Goal: Task Accomplishment & Management: Complete application form

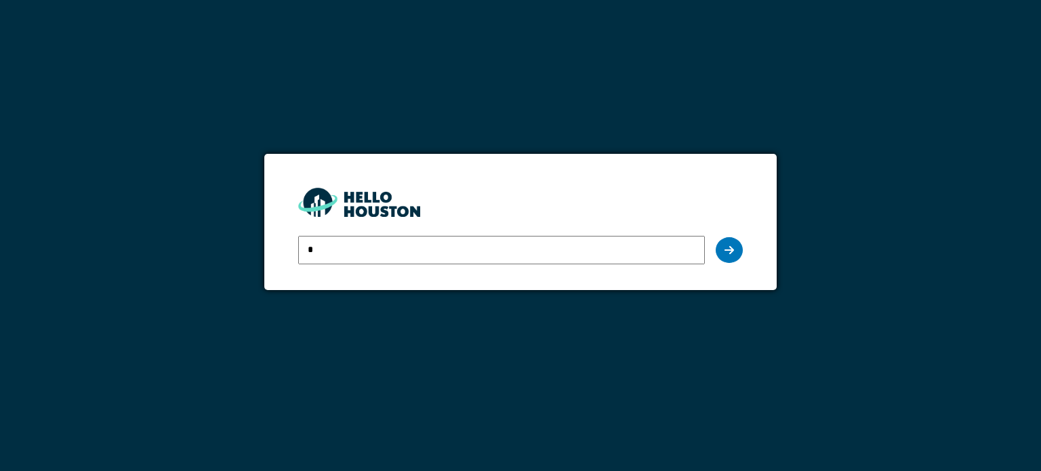
type input "**********"
click at [733, 250] on icon at bounding box center [728, 250] width 9 height 11
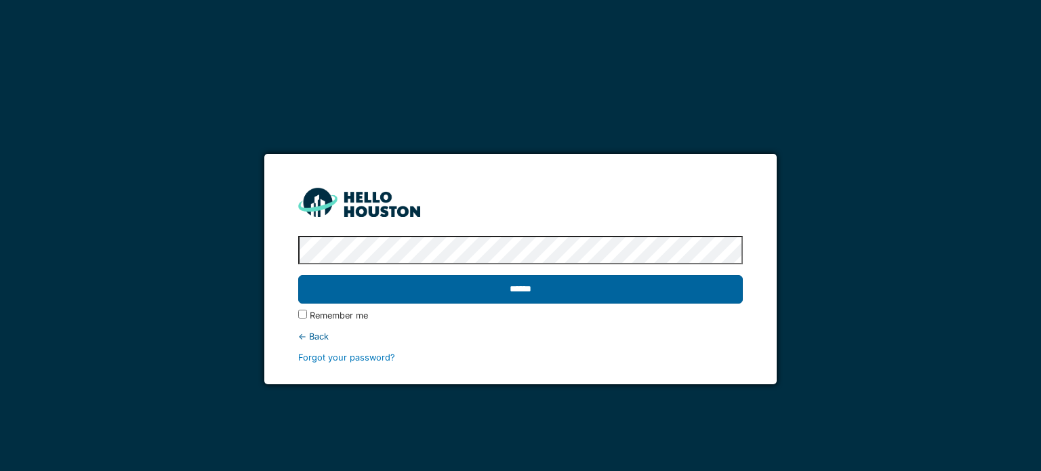
click at [490, 289] on input "******" at bounding box center [520, 289] width 444 height 28
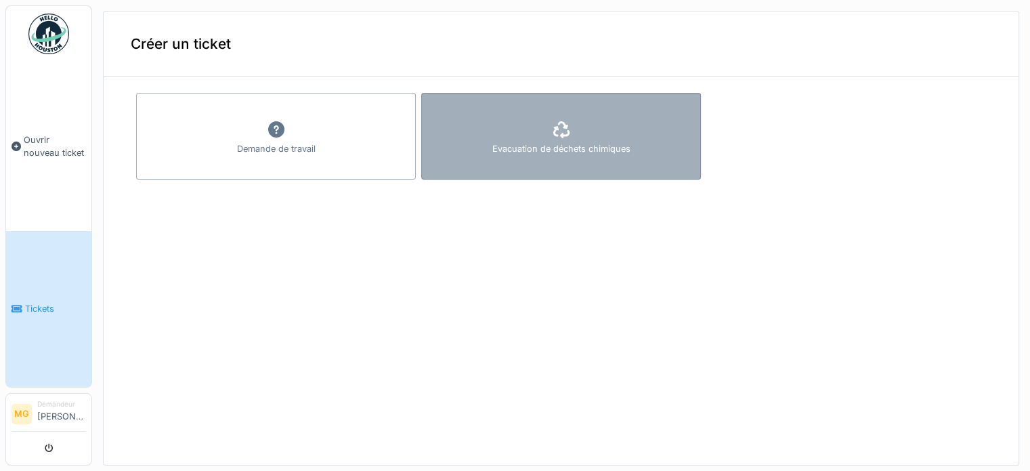
click at [551, 138] on div at bounding box center [561, 130] width 20 height 24
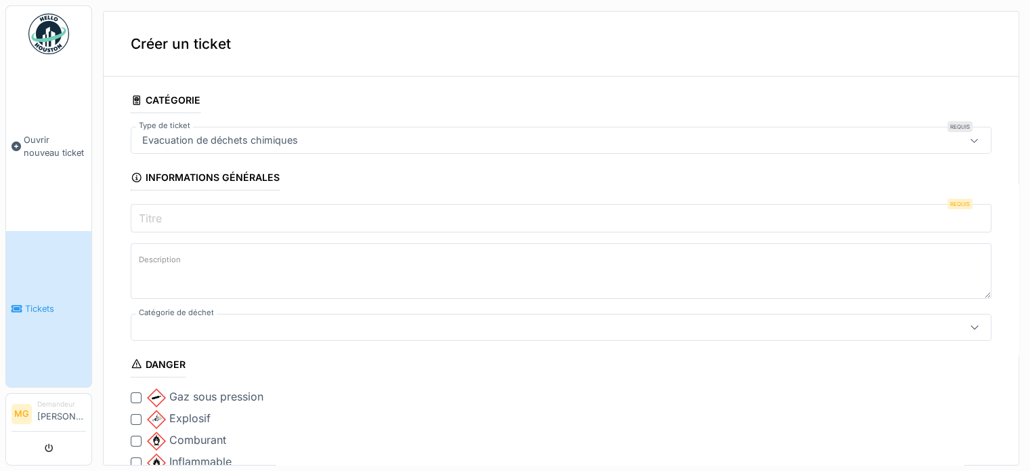
click at [214, 221] on input "Titre" at bounding box center [561, 218] width 861 height 28
click at [245, 138] on div "Evacuation de déchets chimiques" at bounding box center [220, 140] width 167 height 15
click at [228, 208] on input "Titre" at bounding box center [561, 218] width 861 height 28
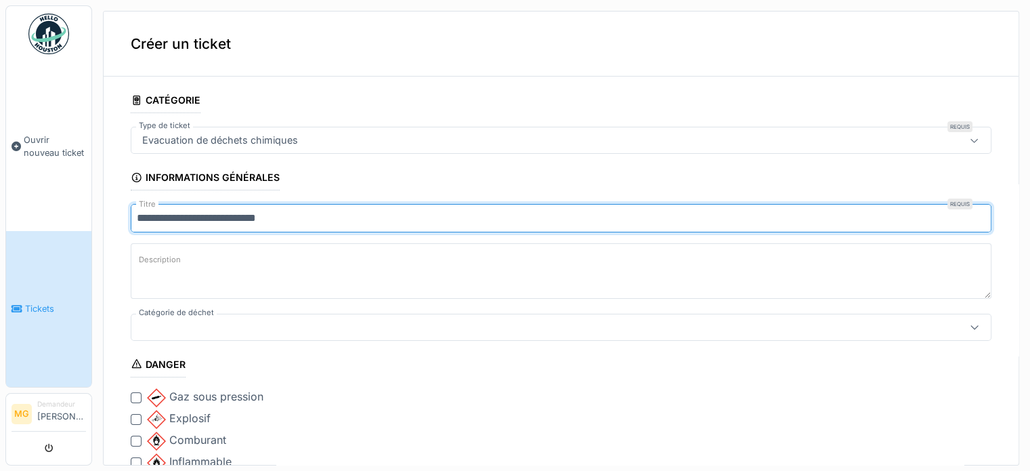
type input "**********"
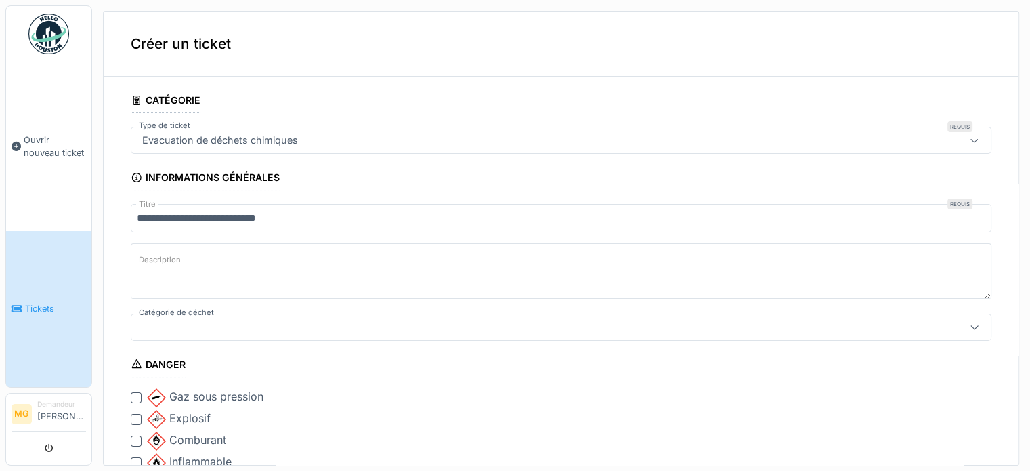
click at [244, 260] on textarea "Description" at bounding box center [561, 271] width 861 height 56
click at [203, 244] on textarea "**********" at bounding box center [561, 271] width 861 height 56
click at [266, 257] on textarea "**********" at bounding box center [561, 271] width 861 height 56
type textarea "**********"
click at [203, 320] on div at bounding box center [513, 327] width 753 height 15
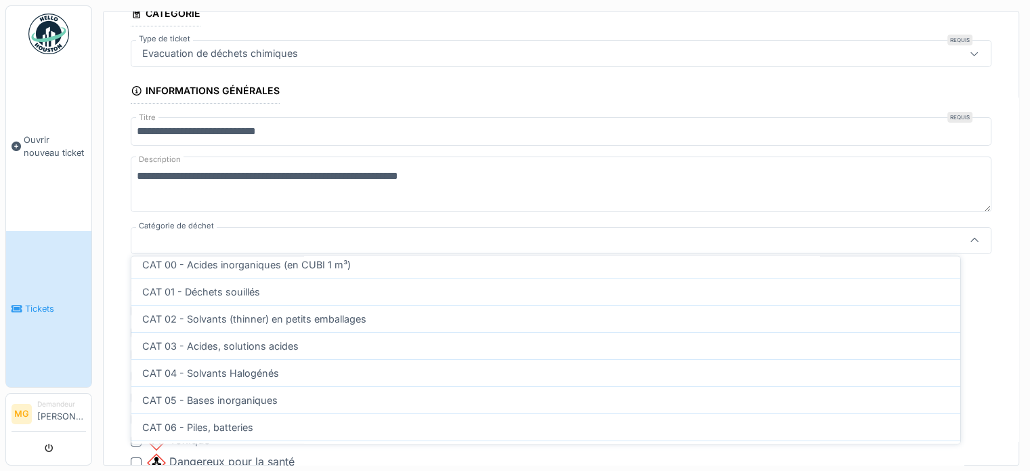
scroll to position [57, 0]
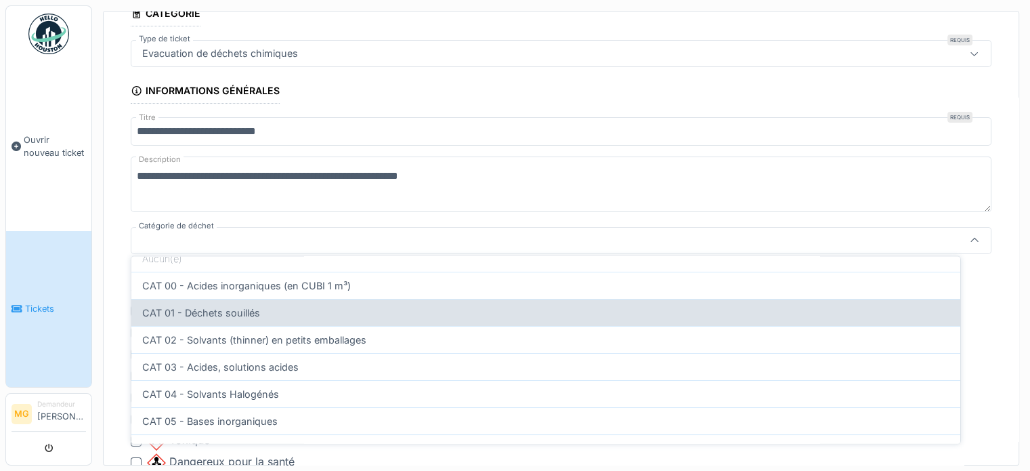
click at [267, 314] on div "CAT 01 - Déchets souillés" at bounding box center [545, 312] width 829 height 27
type input "*"
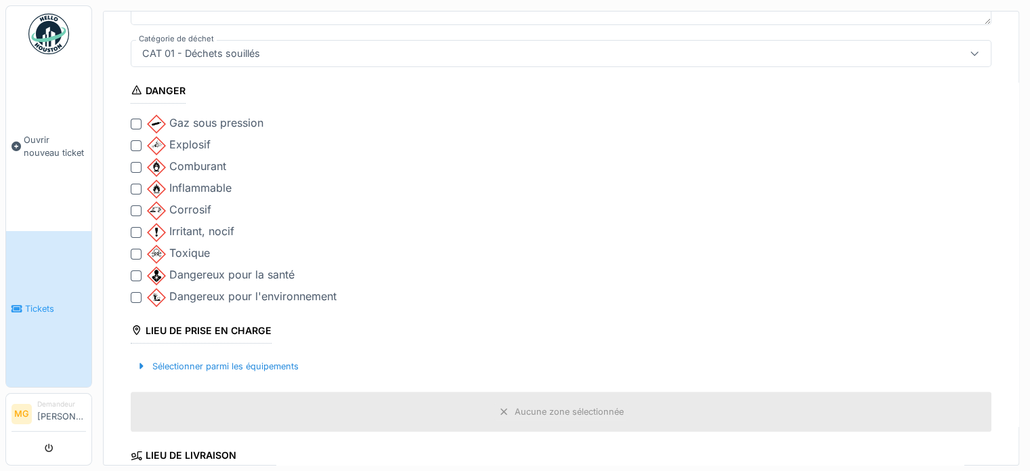
scroll to position [290, 0]
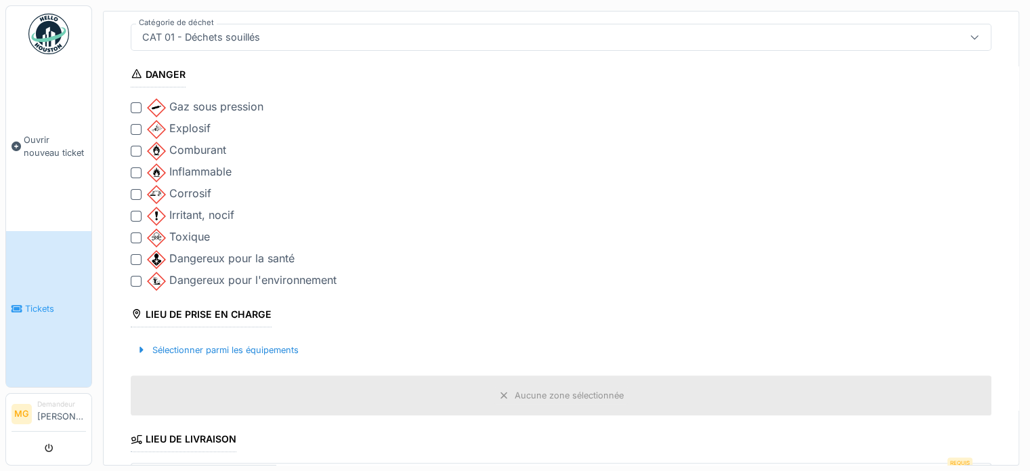
click at [138, 191] on div at bounding box center [136, 194] width 11 height 11
click at [135, 254] on div at bounding box center [136, 259] width 11 height 11
click at [135, 277] on div at bounding box center [136, 281] width 11 height 11
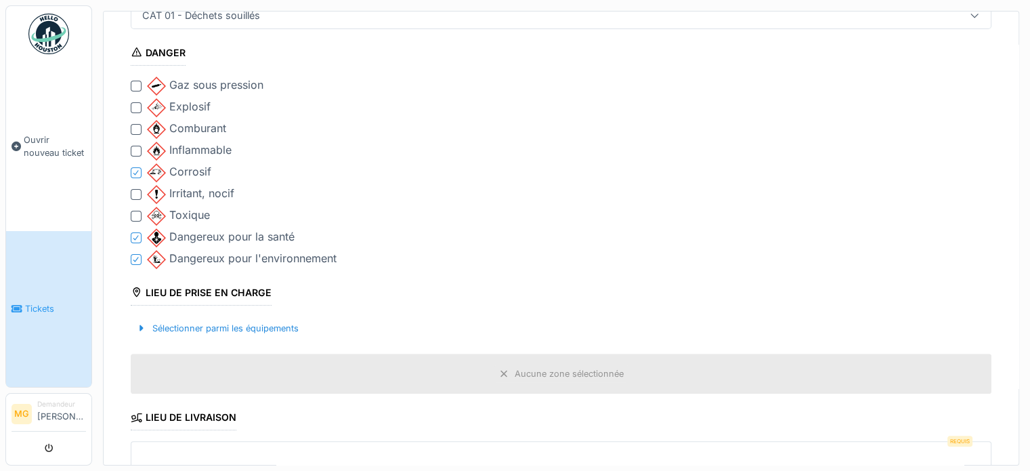
scroll to position [222, 0]
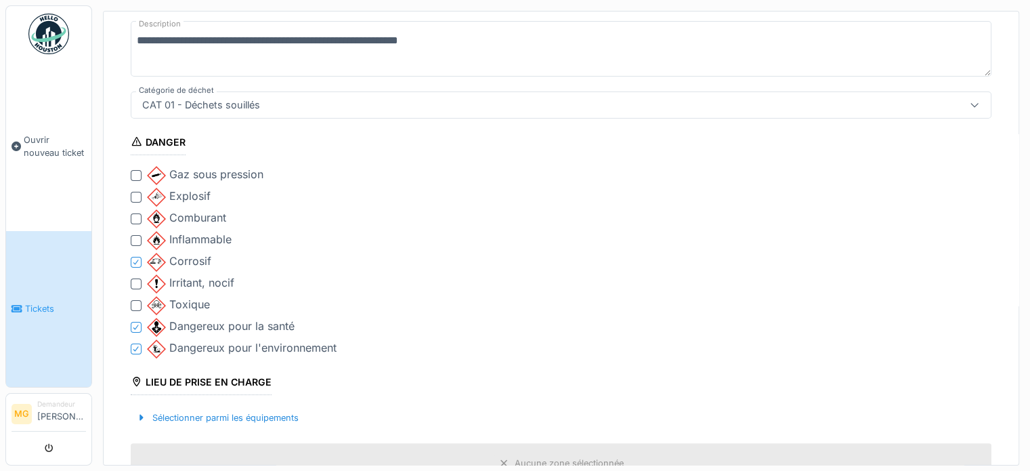
click at [135, 278] on div at bounding box center [136, 283] width 11 height 11
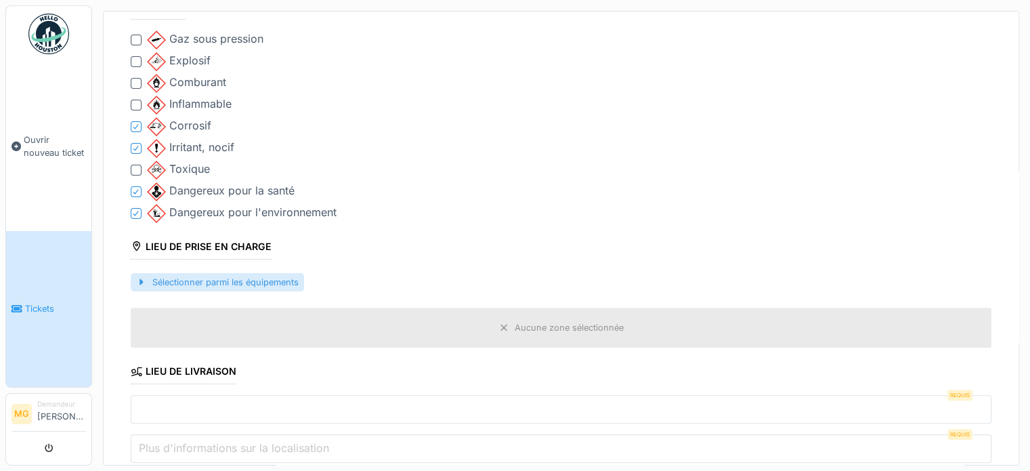
click at [245, 282] on div "Sélectionner parmi les équipements" at bounding box center [217, 282] width 173 height 18
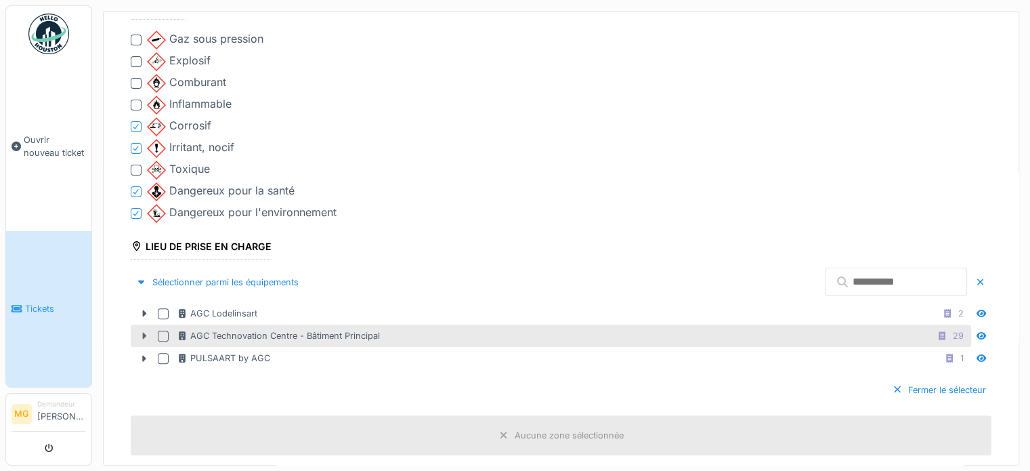
click at [144, 331] on icon at bounding box center [144, 335] width 11 height 9
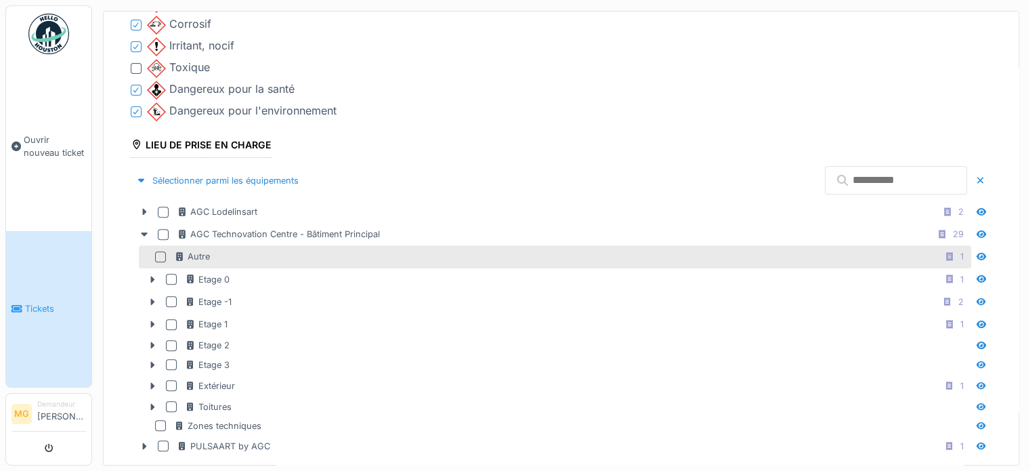
scroll to position [493, 0]
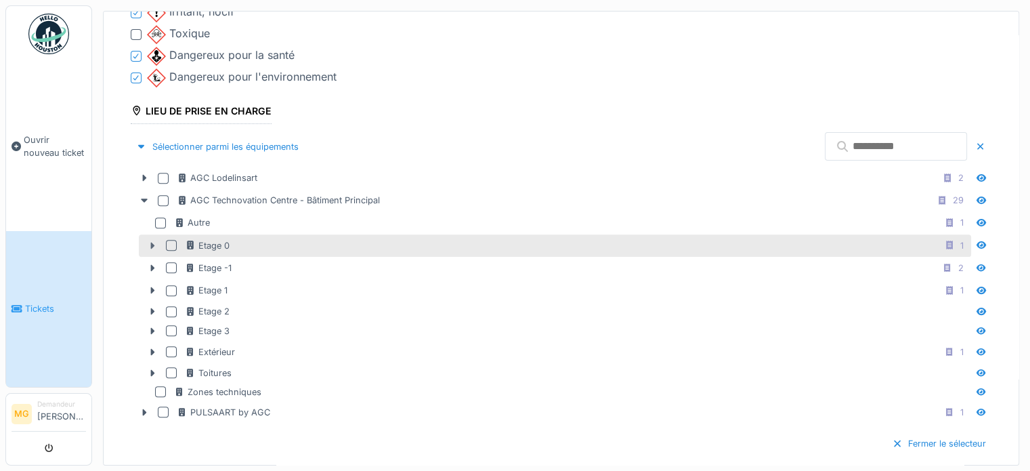
click at [151, 242] on icon at bounding box center [153, 245] width 4 height 7
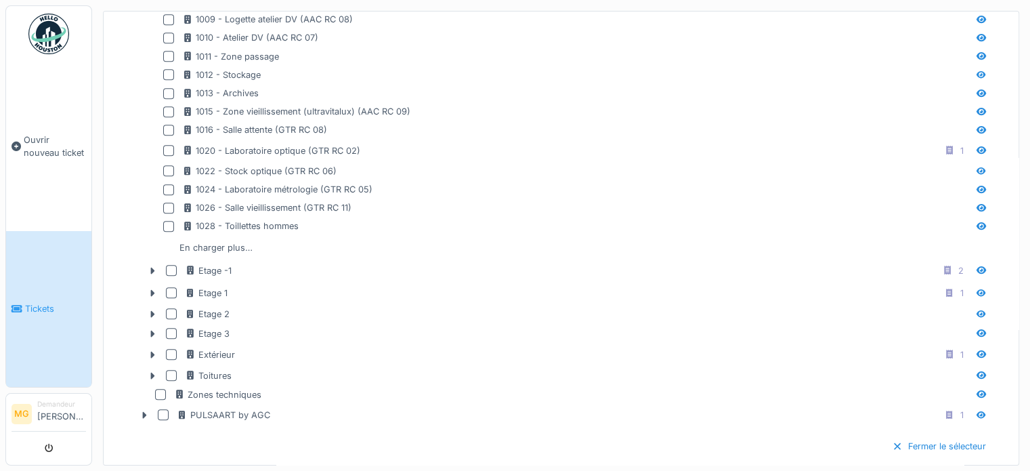
scroll to position [832, 0]
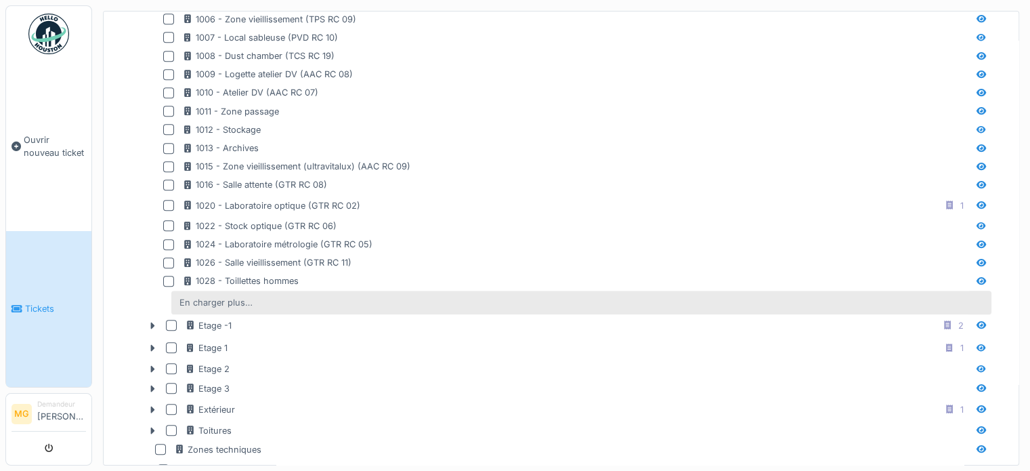
click at [236, 297] on div "En charger plus…" at bounding box center [216, 302] width 84 height 18
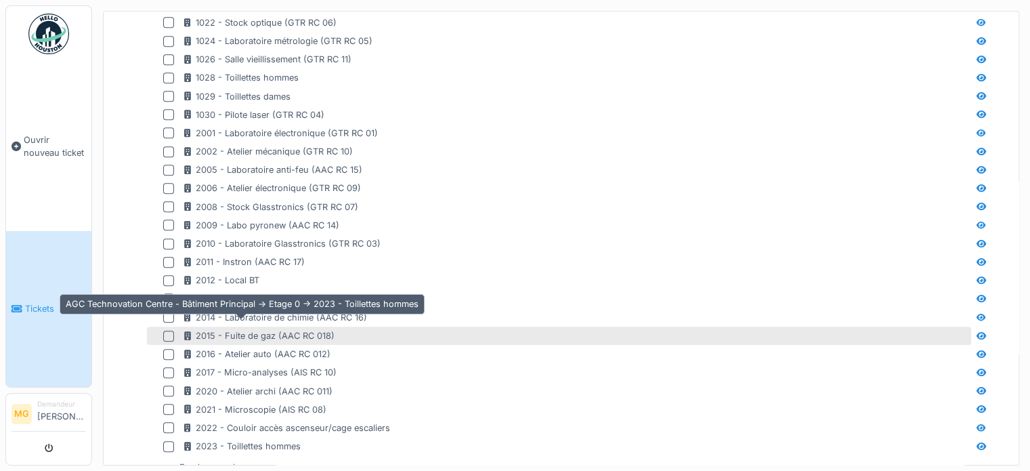
scroll to position [1171, 0]
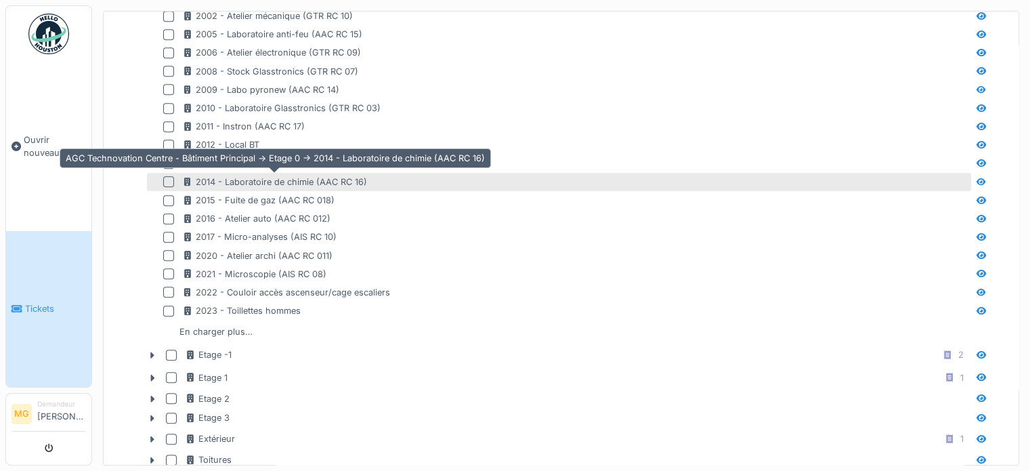
click at [243, 175] on div "2014 - Laboratoire de chimie (AAC RC 16)" at bounding box center [274, 181] width 185 height 13
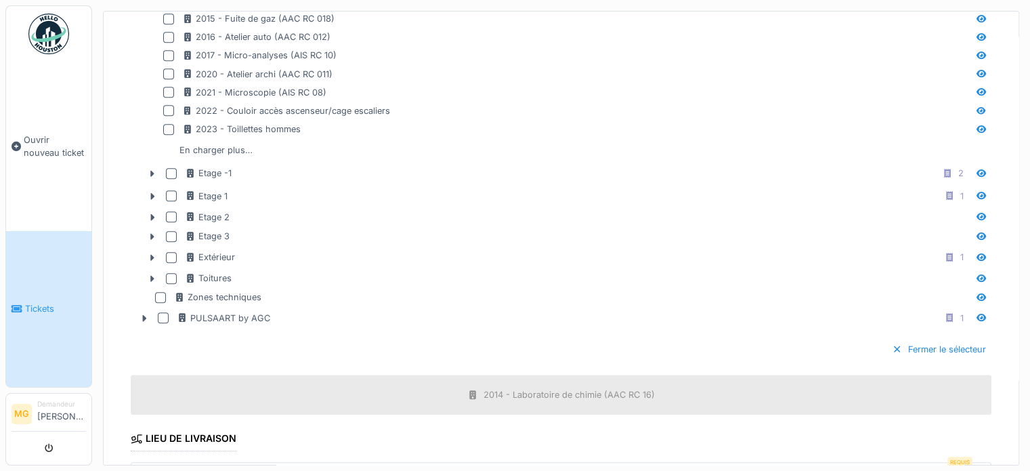
scroll to position [1442, 0]
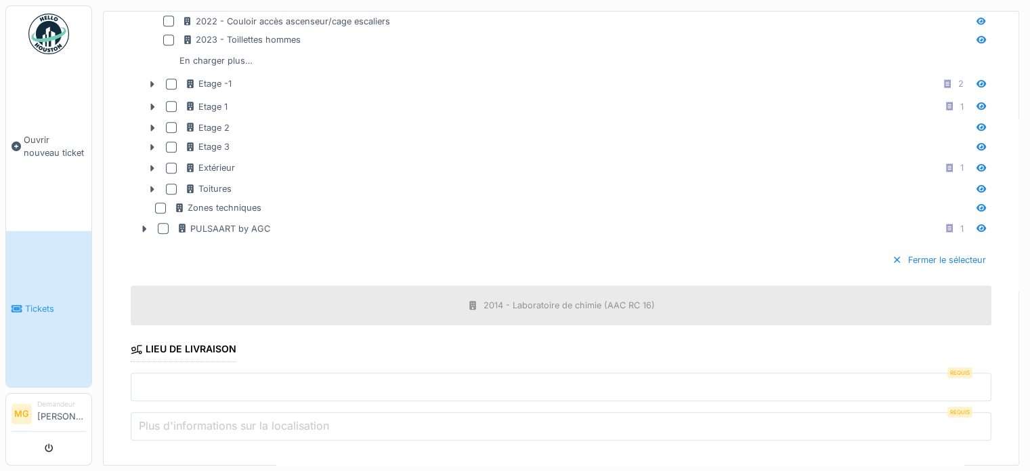
click at [250, 375] on input "text" at bounding box center [561, 387] width 861 height 28
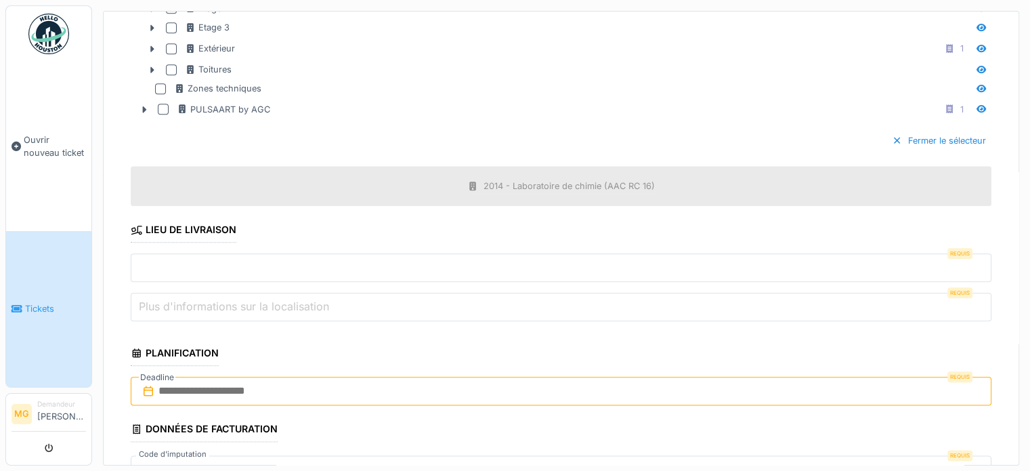
scroll to position [1577, 0]
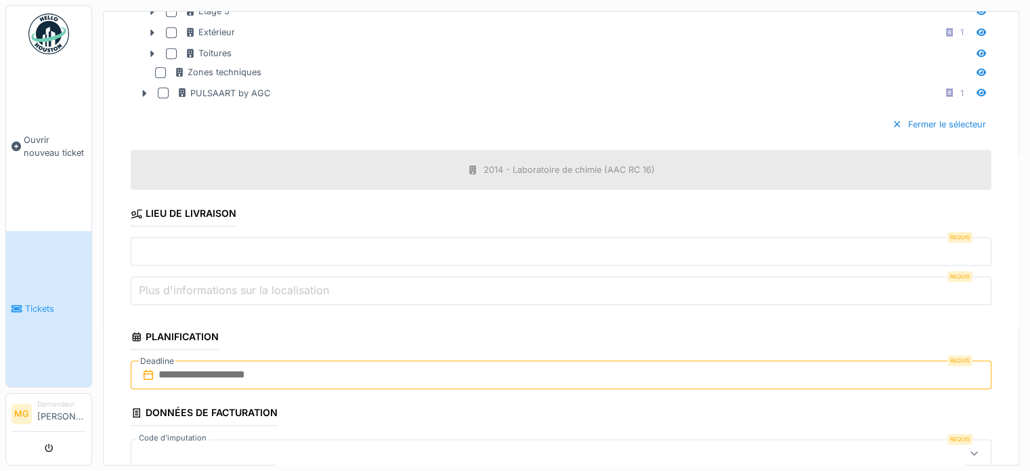
click at [282, 282] on label "Plus d'informations sur la localisation" at bounding box center [234, 290] width 196 height 16
click at [282, 278] on input "Plus d'informations sur la localisation" at bounding box center [561, 290] width 861 height 28
click at [283, 237] on input "text" at bounding box center [561, 251] width 861 height 28
click at [299, 365] on input "text" at bounding box center [561, 374] width 861 height 28
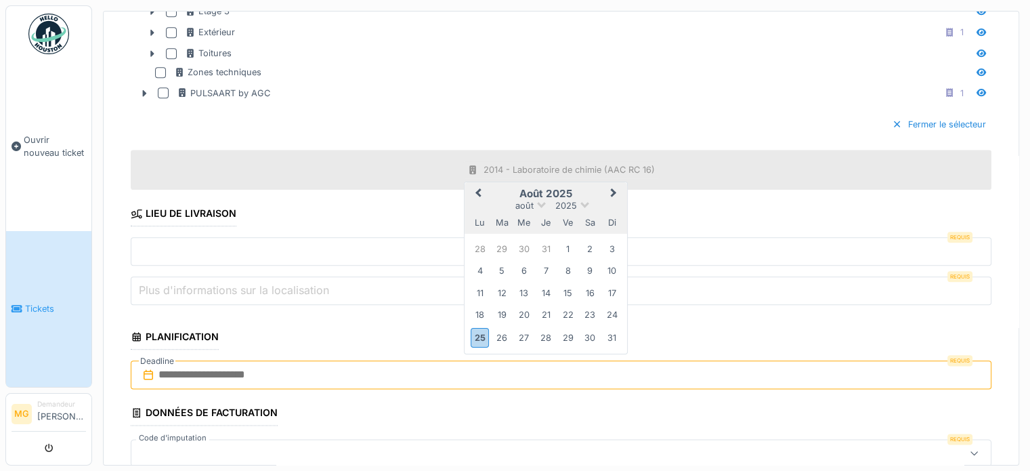
drag, startPoint x: 614, startPoint y: 184, endPoint x: 602, endPoint y: 204, distance: 24.1
click at [614, 186] on span "Next Month" at bounding box center [614, 194] width 0 height 16
click at [481, 245] on div "1" at bounding box center [480, 249] width 18 height 18
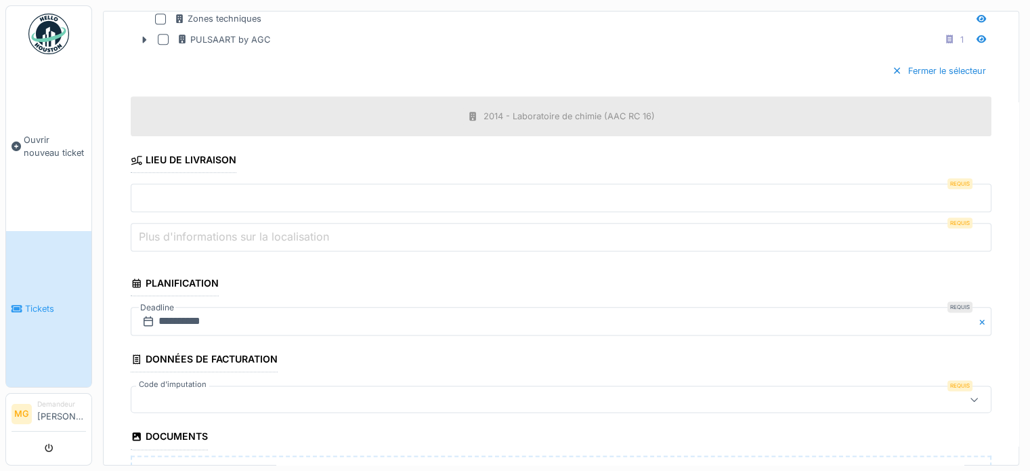
scroll to position [1645, 0]
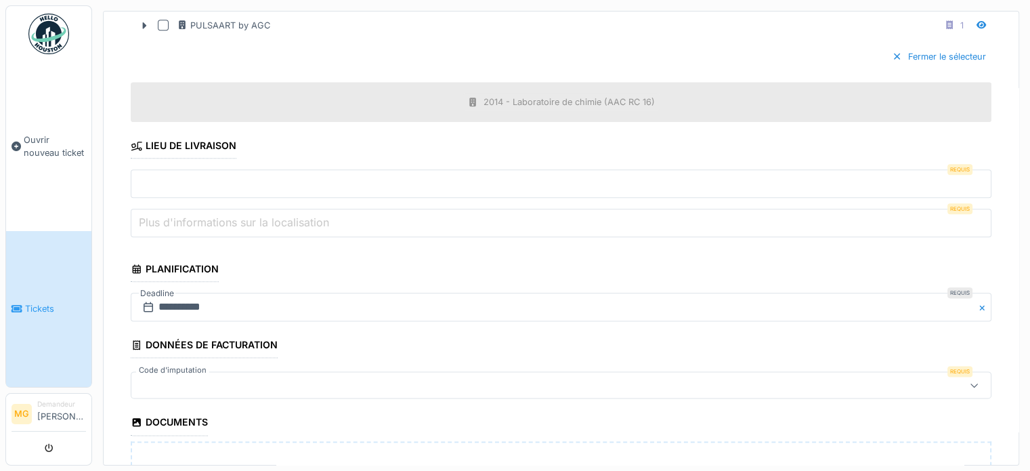
click at [231, 377] on div at bounding box center [513, 384] width 753 height 15
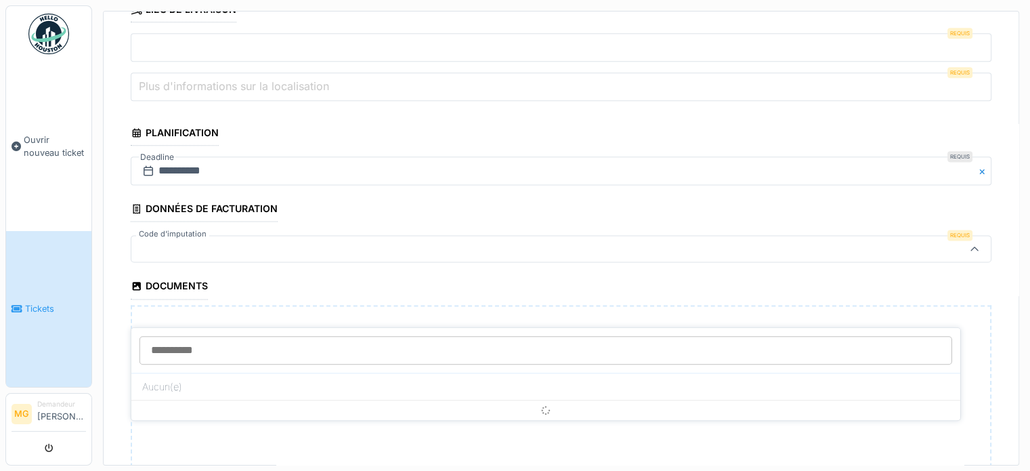
scroll to position [1786, 0]
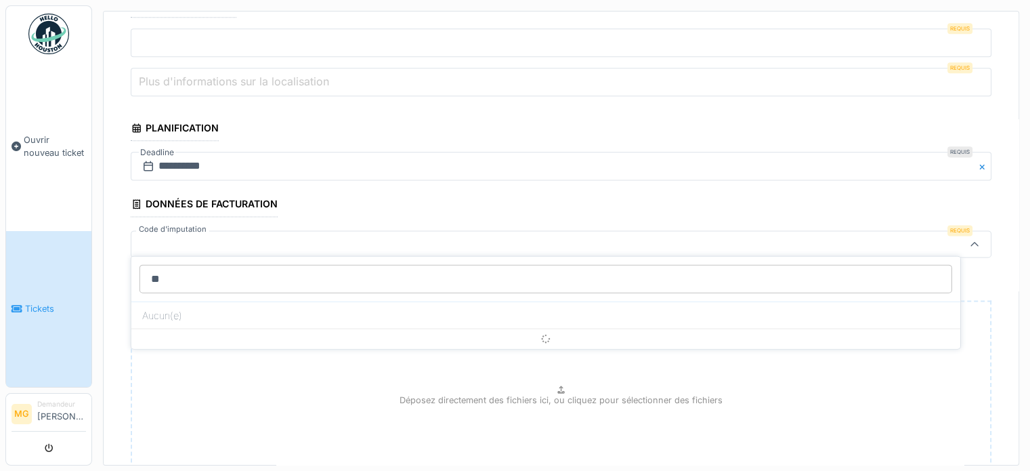
type input "*"
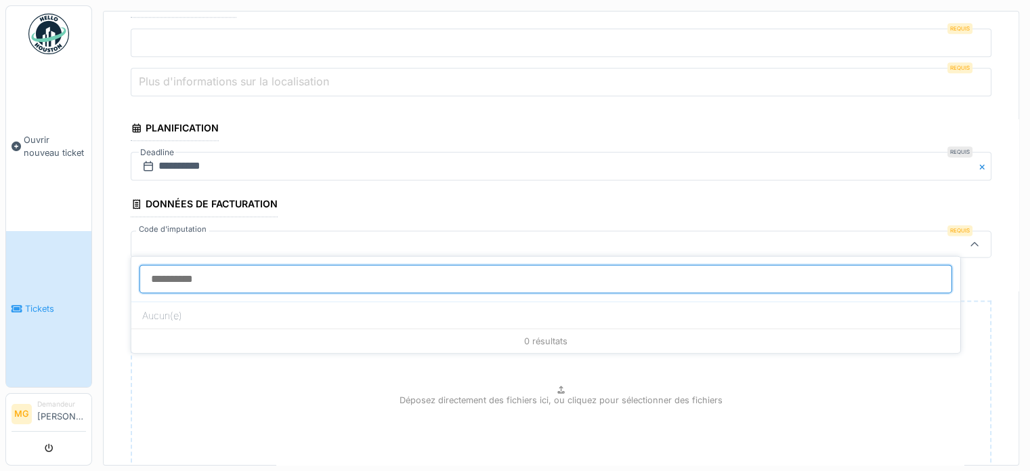
paste input "**********"
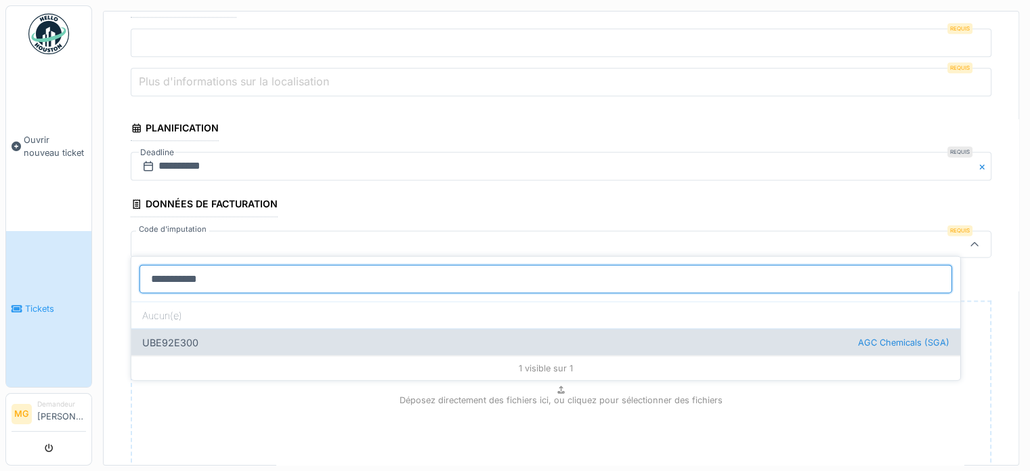
type input "**********"
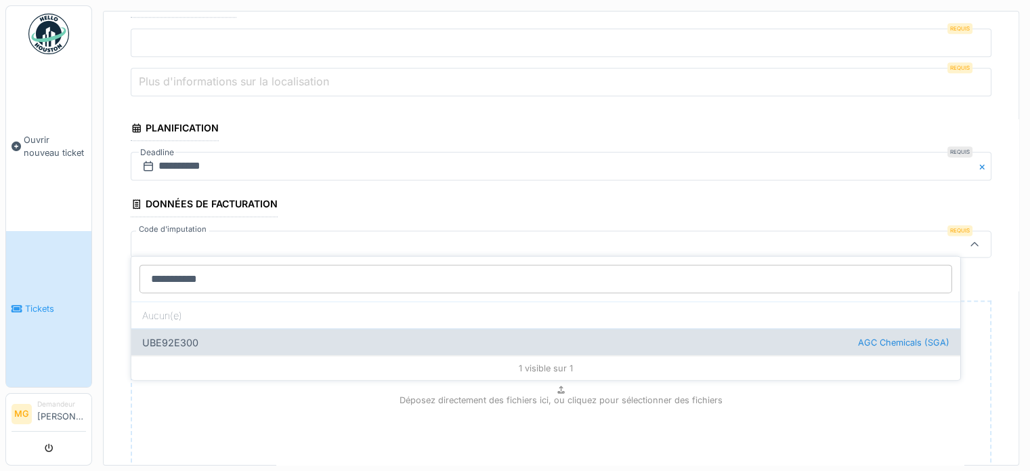
click at [184, 343] on div "UBE92E300 AGC Chemicals (SGA)" at bounding box center [545, 342] width 829 height 27
type input "***"
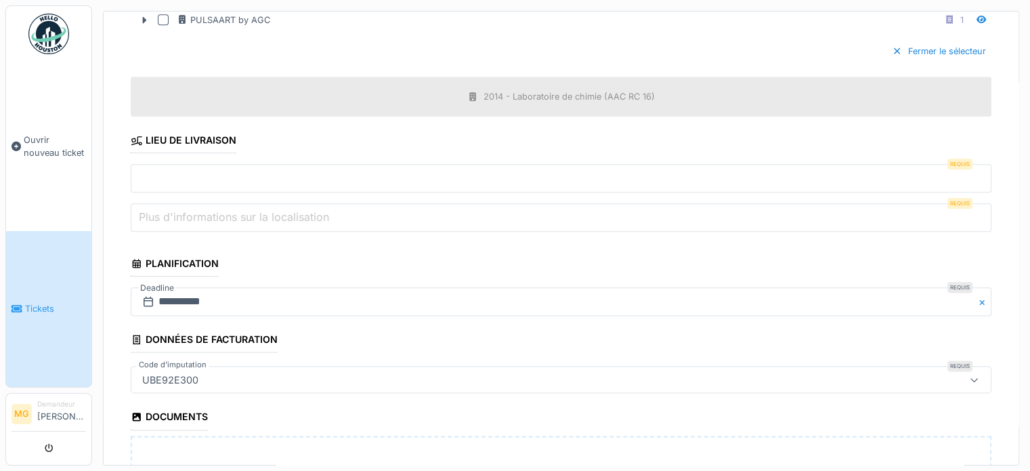
scroll to position [1582, 0]
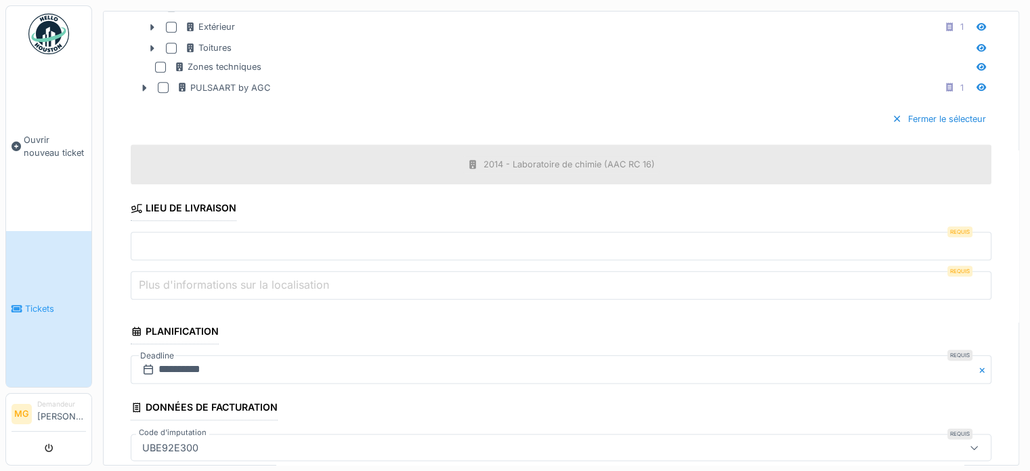
click at [234, 242] on input "text" at bounding box center [561, 246] width 861 height 28
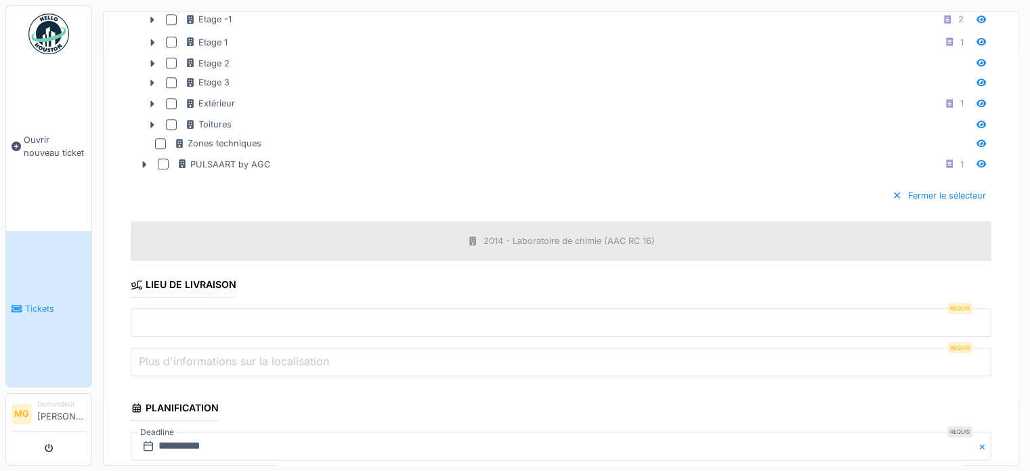
scroll to position [1558, 0]
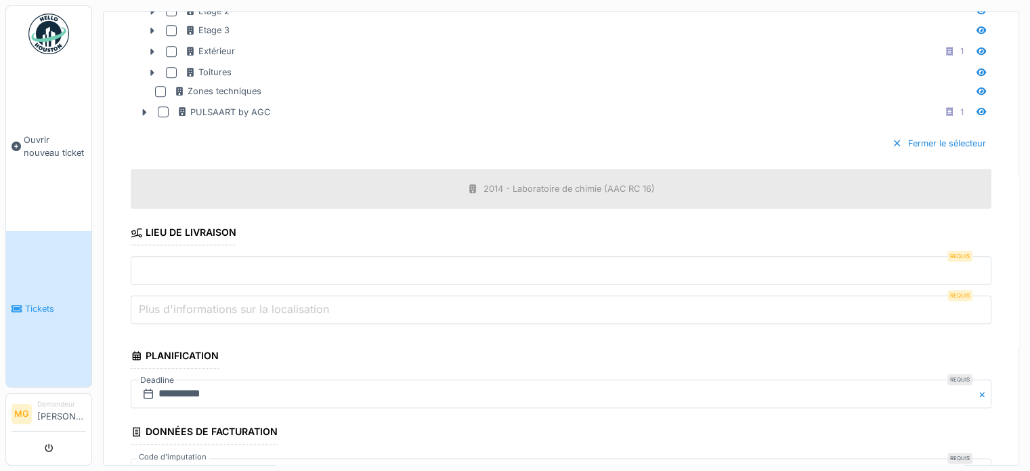
click at [249, 306] on label "Plus d'informations sur la localisation" at bounding box center [234, 309] width 196 height 16
click at [249, 306] on input "Plus d'informations sur la localisation" at bounding box center [561, 309] width 861 height 28
click at [249, 271] on input "text" at bounding box center [561, 270] width 861 height 28
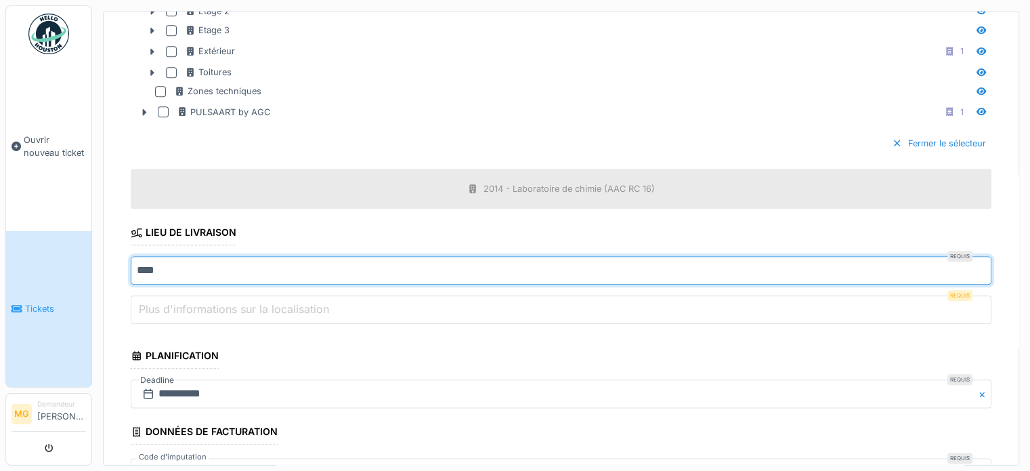
type input "****"
click at [241, 304] on label "Plus d'informations sur la localisation" at bounding box center [234, 309] width 196 height 16
click at [241, 304] on input "Plus d'informations sur la localisation" at bounding box center [561, 309] width 861 height 28
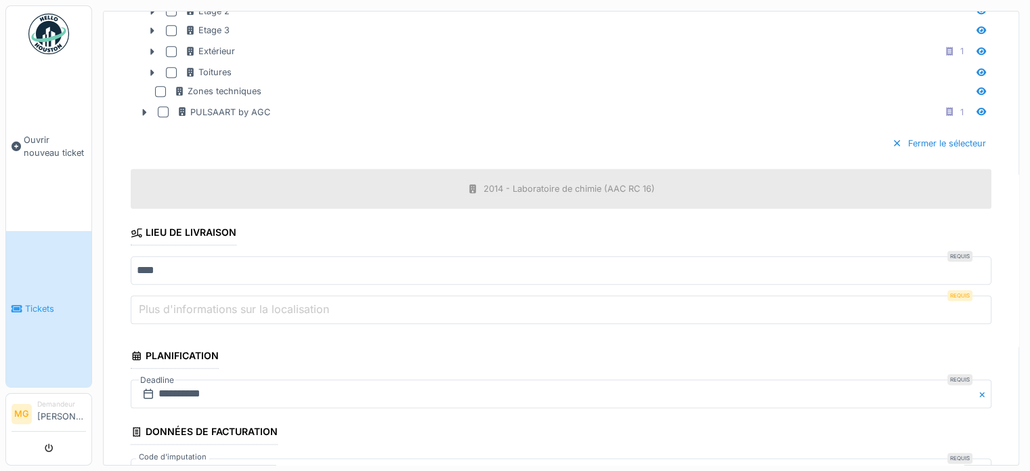
click at [241, 301] on label "Plus d'informations sur la localisation" at bounding box center [234, 309] width 196 height 16
click at [241, 300] on input "Plus d'informations sur la localisation" at bounding box center [561, 309] width 861 height 28
click at [932, 303] on input "Plus d'informations sur la localisation" at bounding box center [561, 309] width 861 height 28
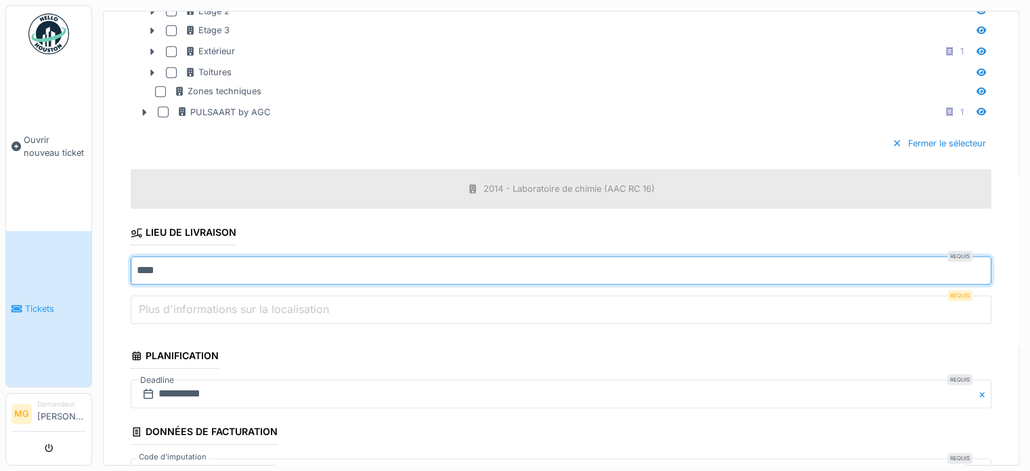
drag, startPoint x: 199, startPoint y: 253, endPoint x: 94, endPoint y: 261, distance: 105.3
click at [94, 261] on div "**********" at bounding box center [561, 232] width 938 height 465
click at [182, 306] on label "Plus d'informations sur la localisation" at bounding box center [234, 309] width 196 height 16
click at [182, 306] on input "Plus d'informations sur la localisation" at bounding box center [561, 309] width 861 height 28
drag, startPoint x: 183, startPoint y: 266, endPoint x: 134, endPoint y: 257, distance: 49.7
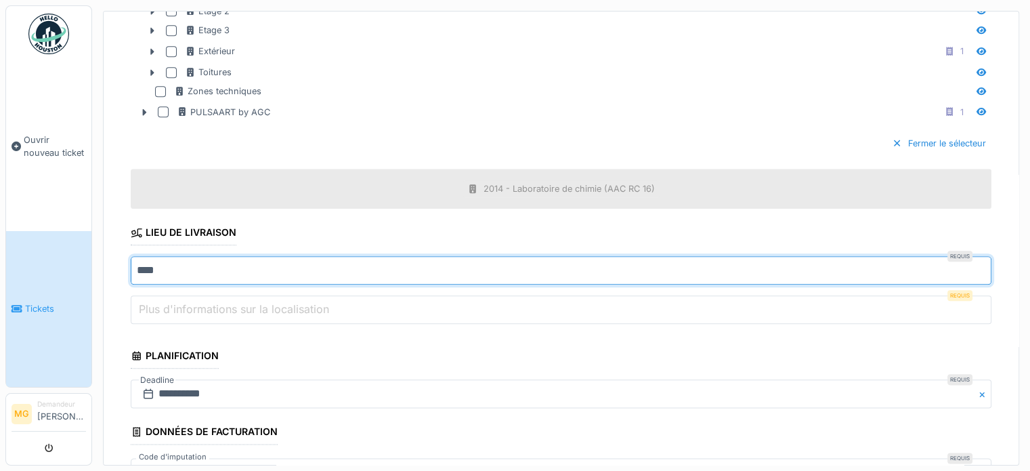
click at [134, 257] on input "****" at bounding box center [561, 270] width 861 height 28
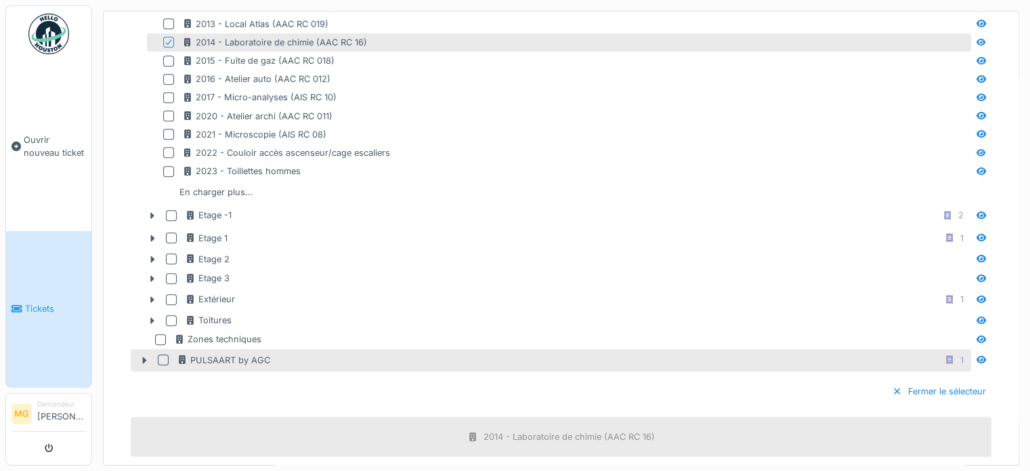
scroll to position [1152, 0]
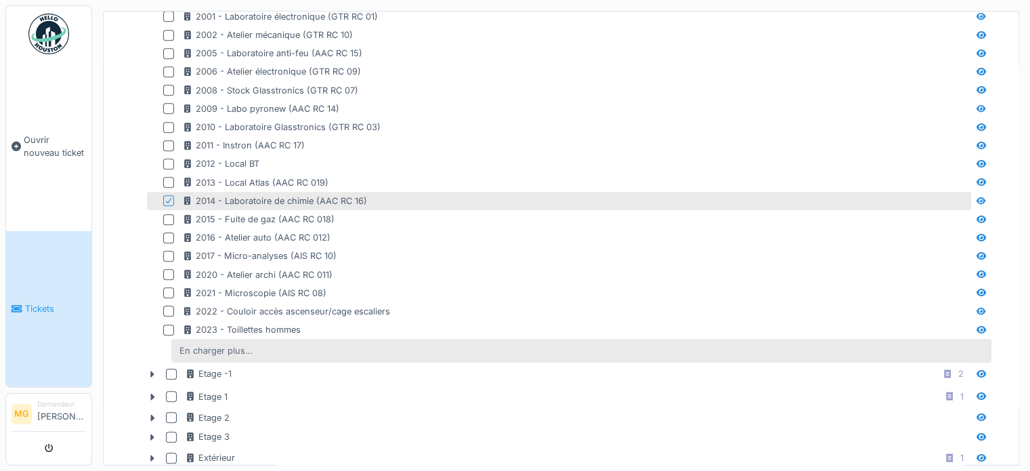
click at [235, 345] on div "En charger plus…" at bounding box center [216, 350] width 84 height 18
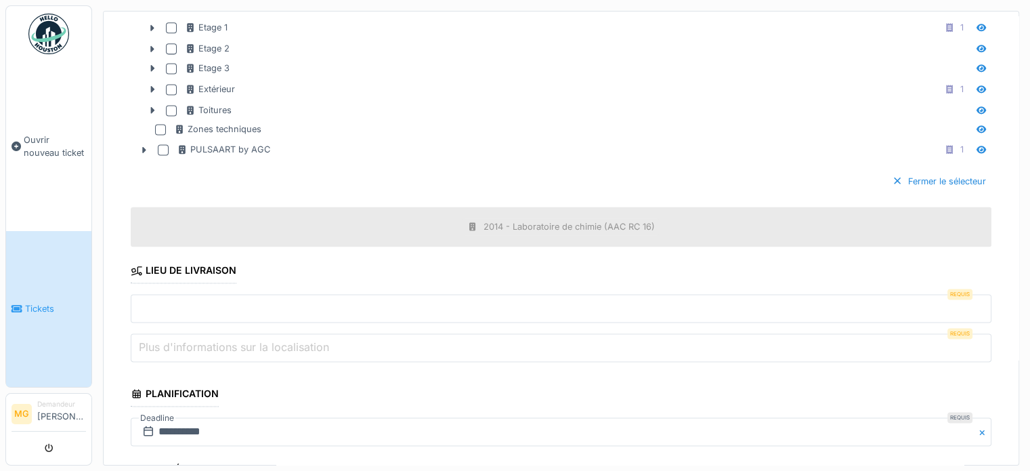
scroll to position [1897, 0]
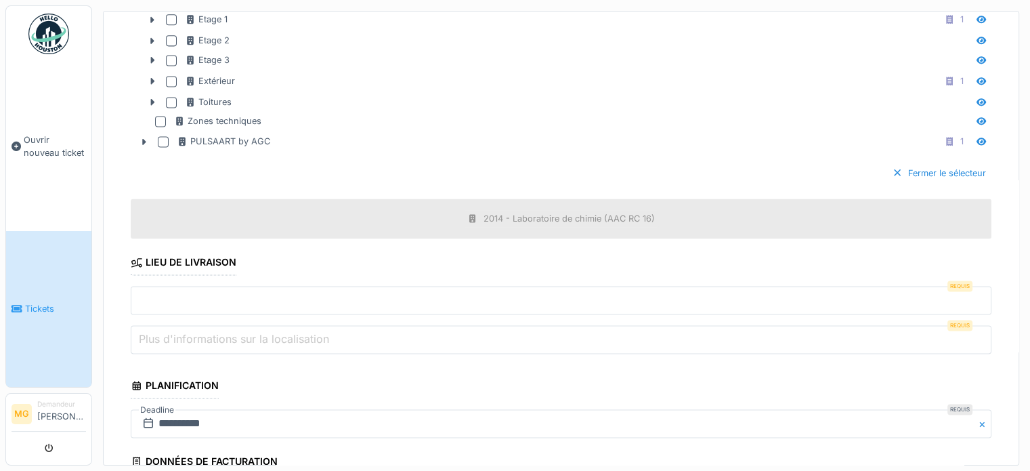
click at [293, 295] on input "text" at bounding box center [561, 300] width 861 height 28
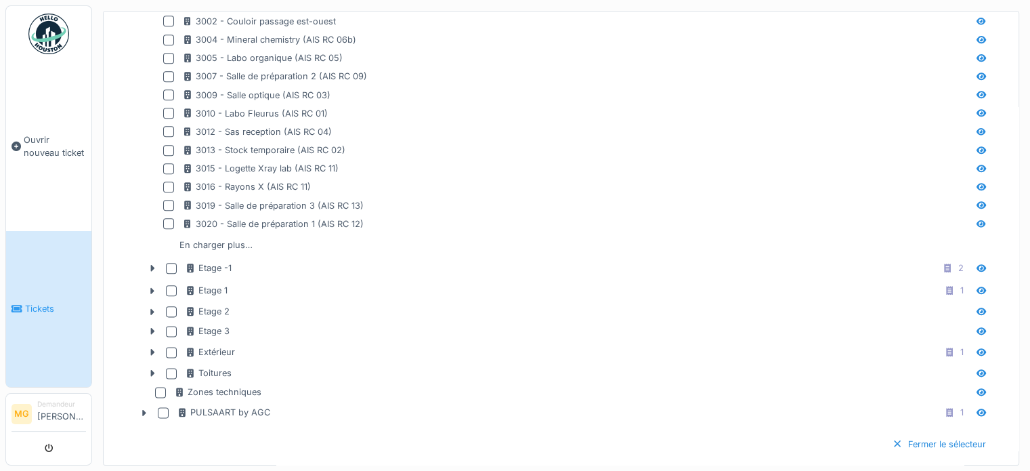
scroll to position [1965, 0]
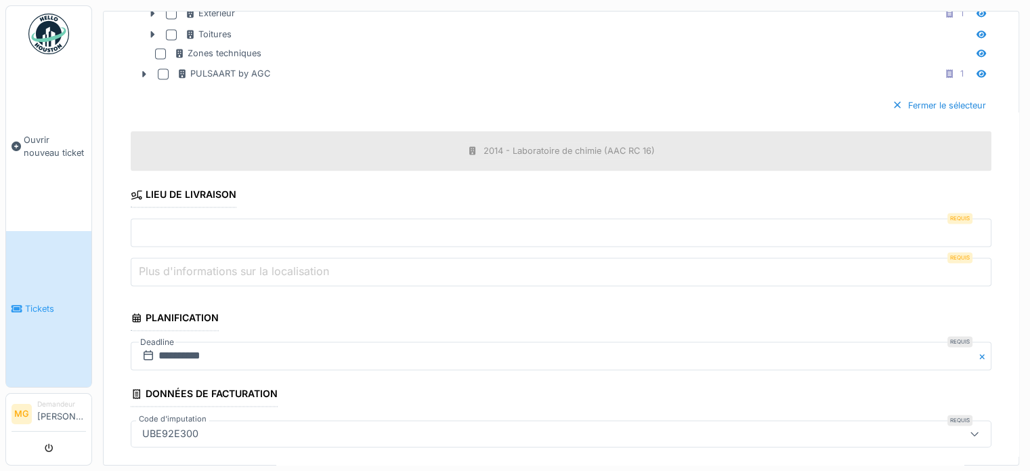
click at [291, 222] on input "text" at bounding box center [561, 232] width 861 height 28
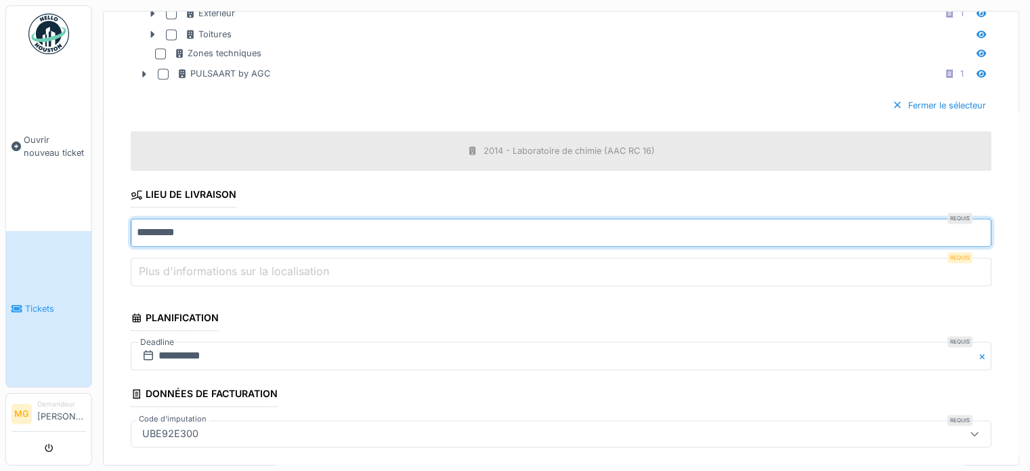
type input "*********"
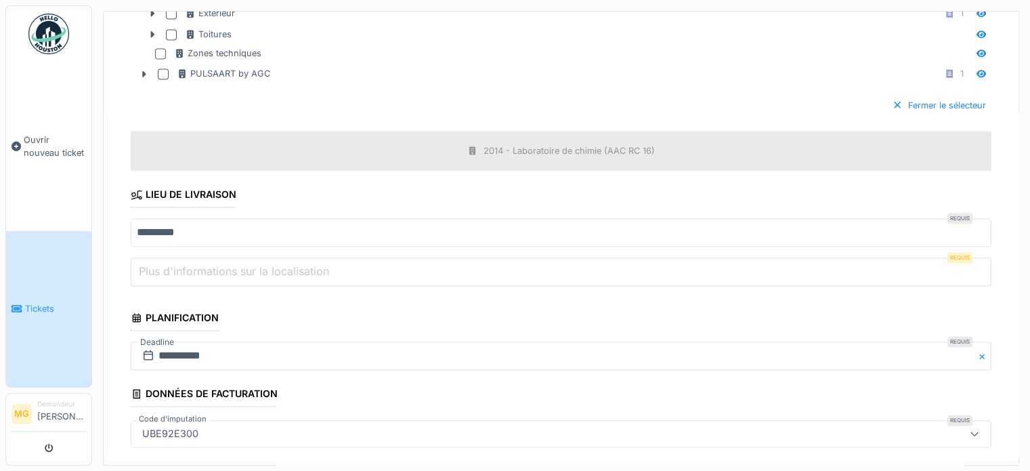
click at [303, 265] on label "Plus d'informations sur la localisation" at bounding box center [234, 271] width 196 height 16
click at [303, 265] on input "Plus d'informations sur la localisation" at bounding box center [561, 271] width 861 height 28
click at [305, 268] on label "Plus d'informations sur la localisation" at bounding box center [234, 271] width 196 height 16
click at [305, 268] on input "Plus d'informations sur la localisation" at bounding box center [561, 271] width 861 height 28
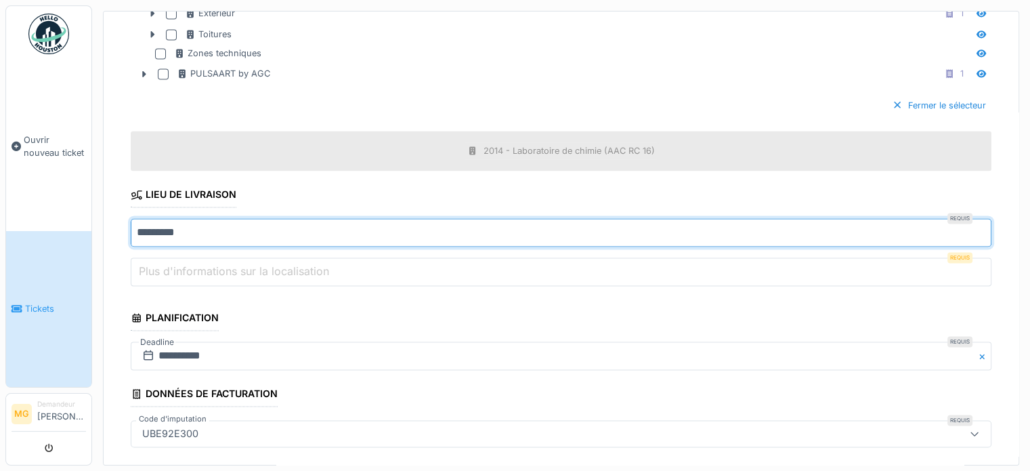
drag, startPoint x: 217, startPoint y: 221, endPoint x: 113, endPoint y: 225, distance: 104.4
type input "*"
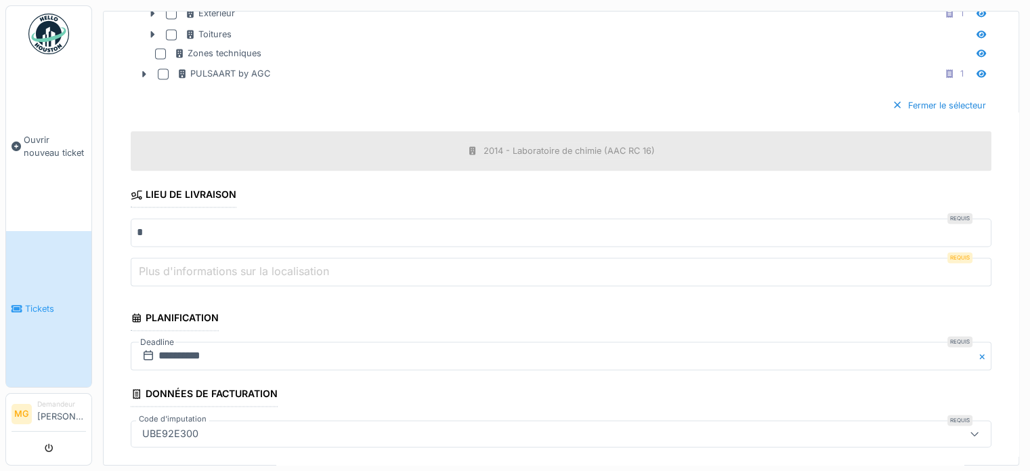
click at [152, 263] on label "Plus d'informations sur la localisation" at bounding box center [234, 271] width 196 height 16
click at [152, 257] on input "Plus d'informations sur la localisation" at bounding box center [561, 271] width 861 height 28
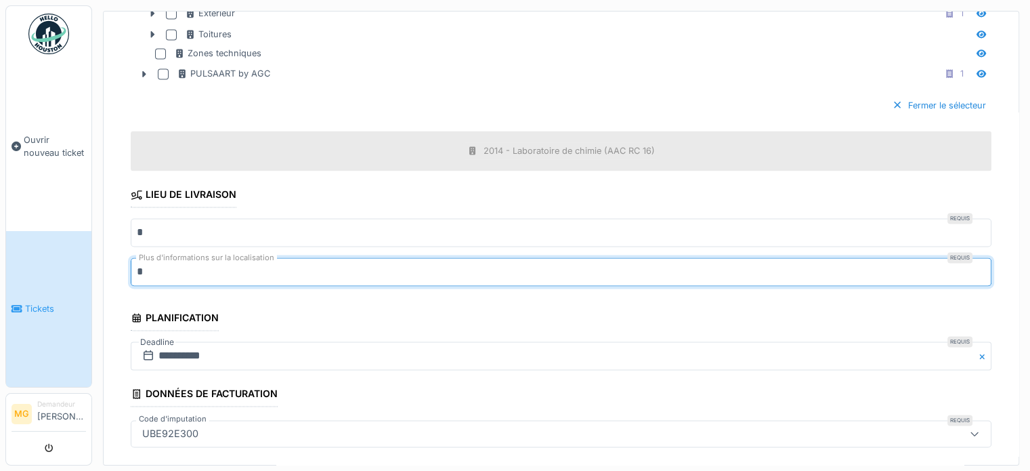
type input "*"
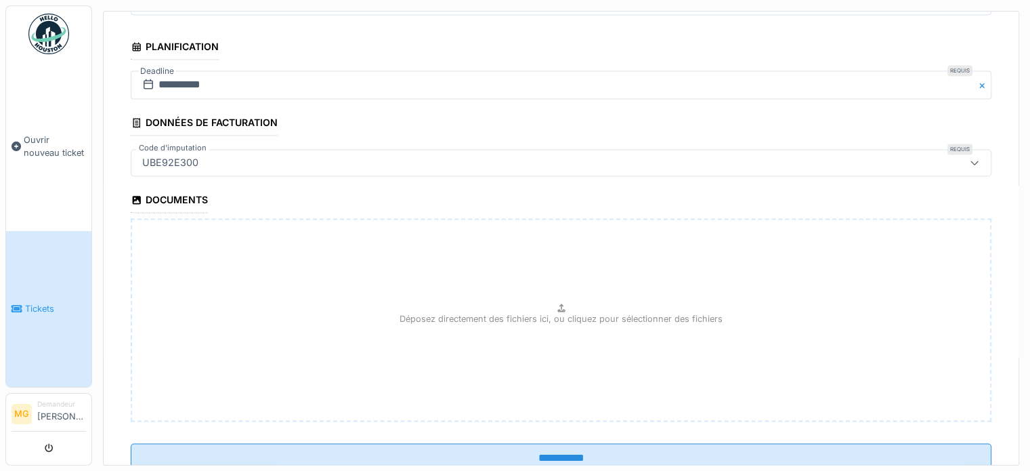
scroll to position [2274, 0]
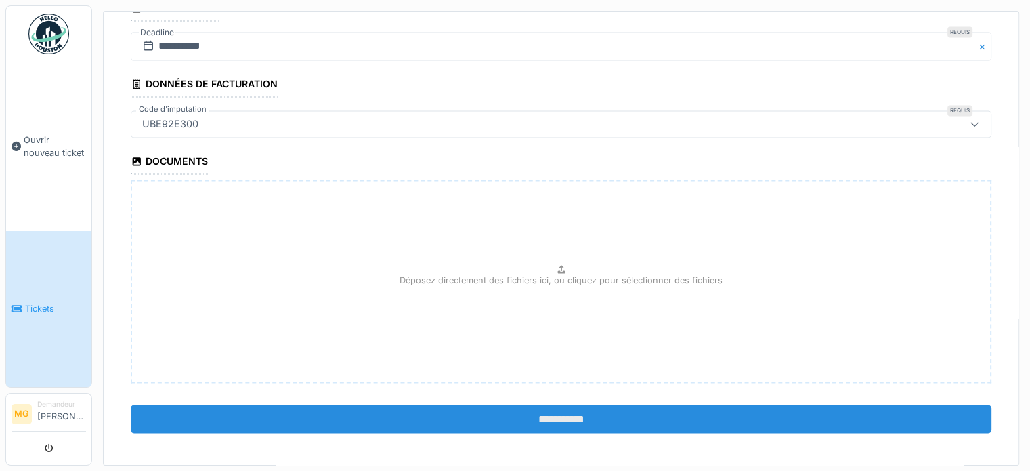
click at [478, 408] on input "**********" at bounding box center [561, 418] width 861 height 28
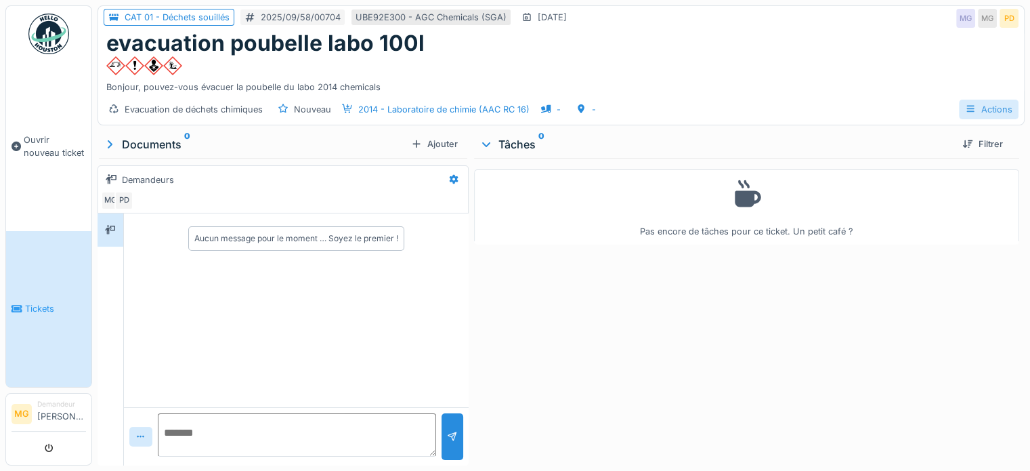
click at [983, 109] on div "Actions" at bounding box center [989, 110] width 60 height 20
click at [894, 95] on div "Evacuation de déchets chimiques Nouveau 2014 - Laboratoire de chimie (AAC RC 16…" at bounding box center [561, 109] width 926 height 30
click at [967, 104] on div "Actions" at bounding box center [989, 110] width 60 height 20
click at [962, 140] on div "Fiche d'évacuation" at bounding box center [942, 139] width 106 height 20
